Goal: Find specific page/section

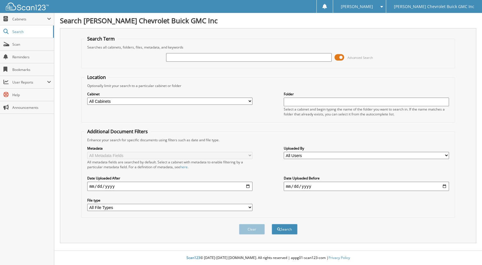
click at [193, 62] on div "Advanced Search" at bounding box center [268, 57] width 368 height 15
click at [203, 60] on input "text" at bounding box center [249, 57] width 166 height 9
type input "444952"
click at [272, 224] on button "Search" at bounding box center [285, 229] width 26 height 11
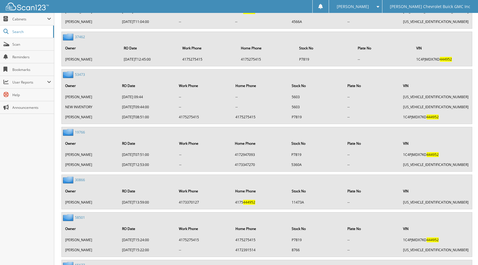
scroll to position [603, 0]
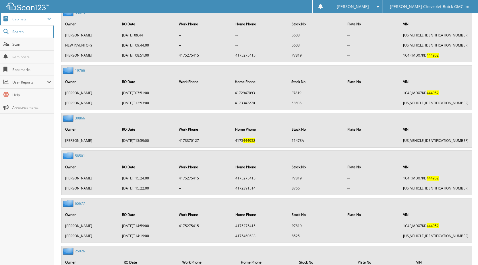
click at [34, 19] on span "Cabinets" at bounding box center [29, 19] width 35 height 5
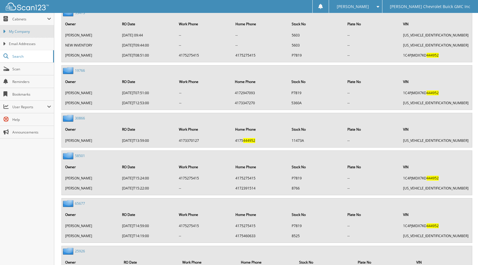
click at [37, 35] on link "My Company" at bounding box center [27, 31] width 54 height 12
